Goal: Find specific page/section: Find specific page/section

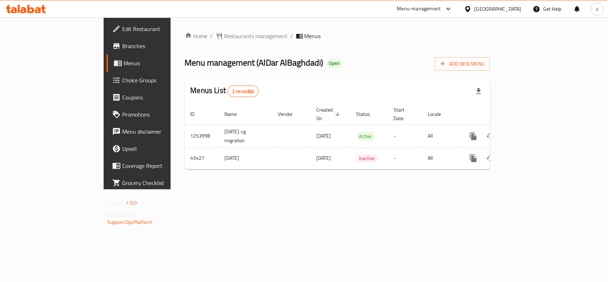
click at [508, 8] on div "[GEOGRAPHIC_DATA]" at bounding box center [498, 9] width 47 height 8
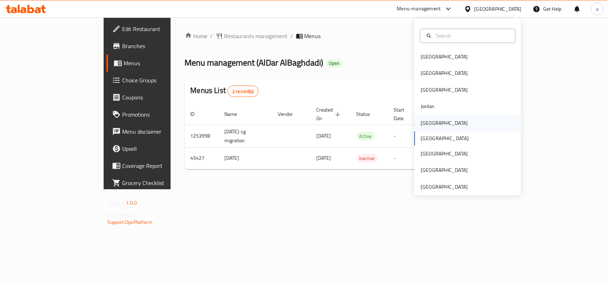
click at [437, 118] on div "[GEOGRAPHIC_DATA]" at bounding box center [467, 123] width 107 height 16
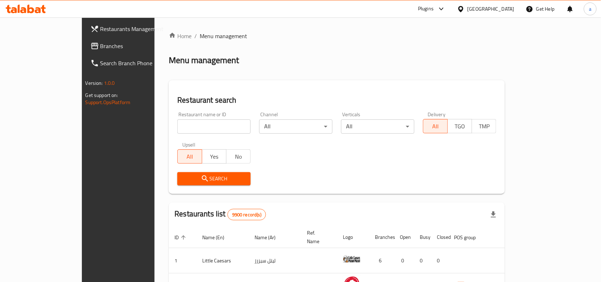
click at [100, 47] on span "Branches" at bounding box center [138, 46] width 76 height 9
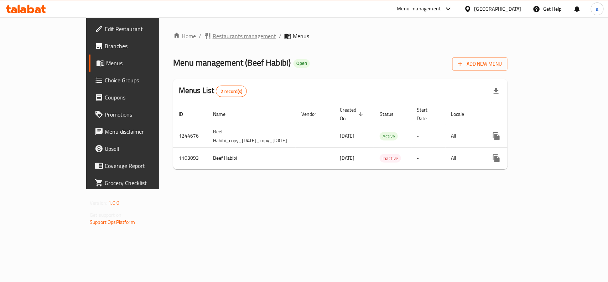
click at [213, 36] on span "Restaurants management" at bounding box center [244, 36] width 63 height 9
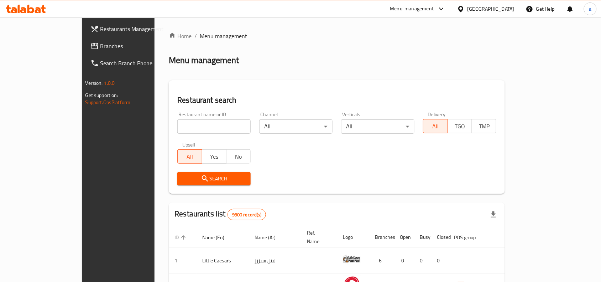
click at [177, 124] on input "search" at bounding box center [213, 126] width 73 height 14
paste input "665263"
type input "665263"
click button "Search" at bounding box center [213, 178] width 73 height 13
